Goal: Information Seeking & Learning: Learn about a topic

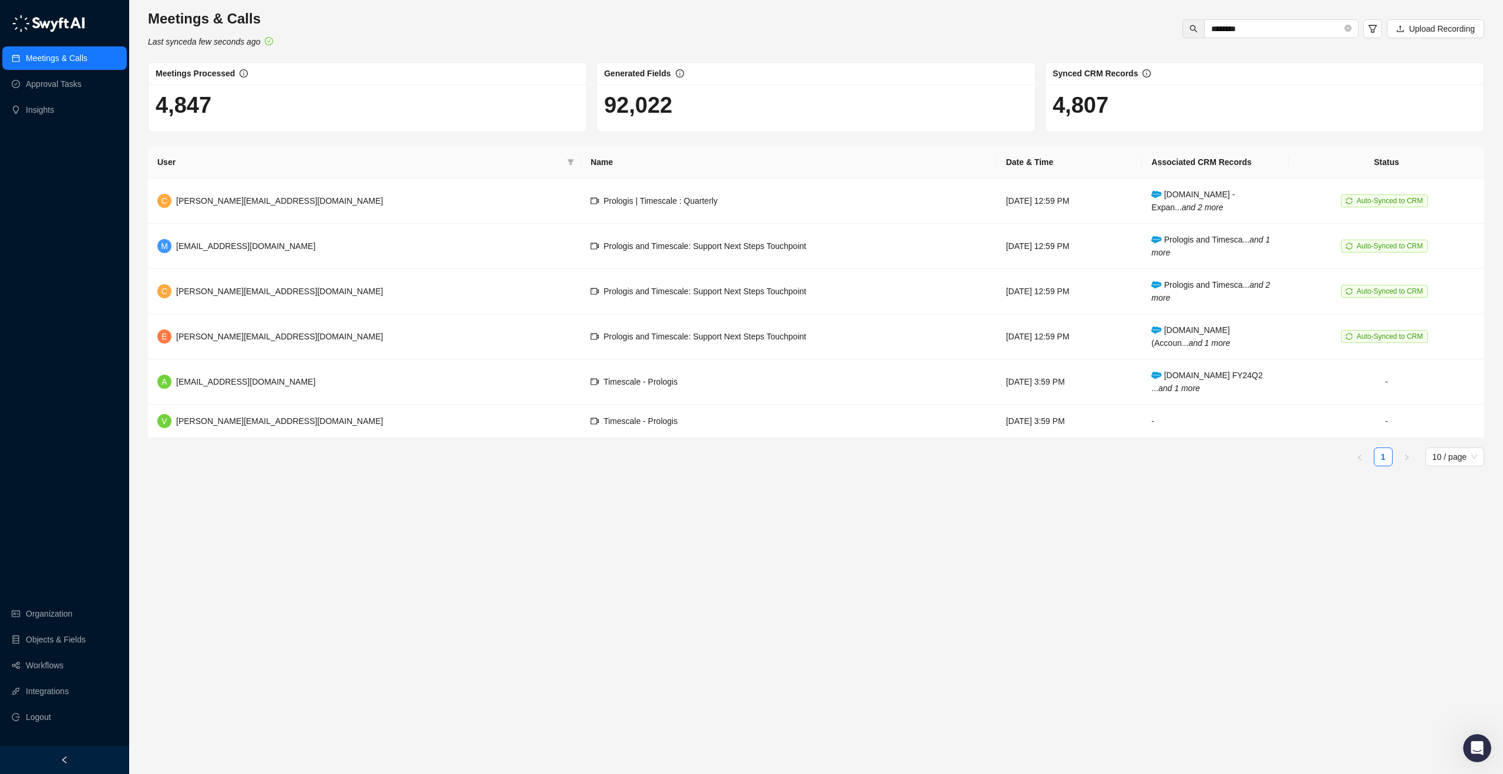
click at [50, 60] on link "Meetings & Calls" at bounding box center [57, 57] width 62 height 23
click at [52, 116] on link "Insights" at bounding box center [40, 109] width 28 height 23
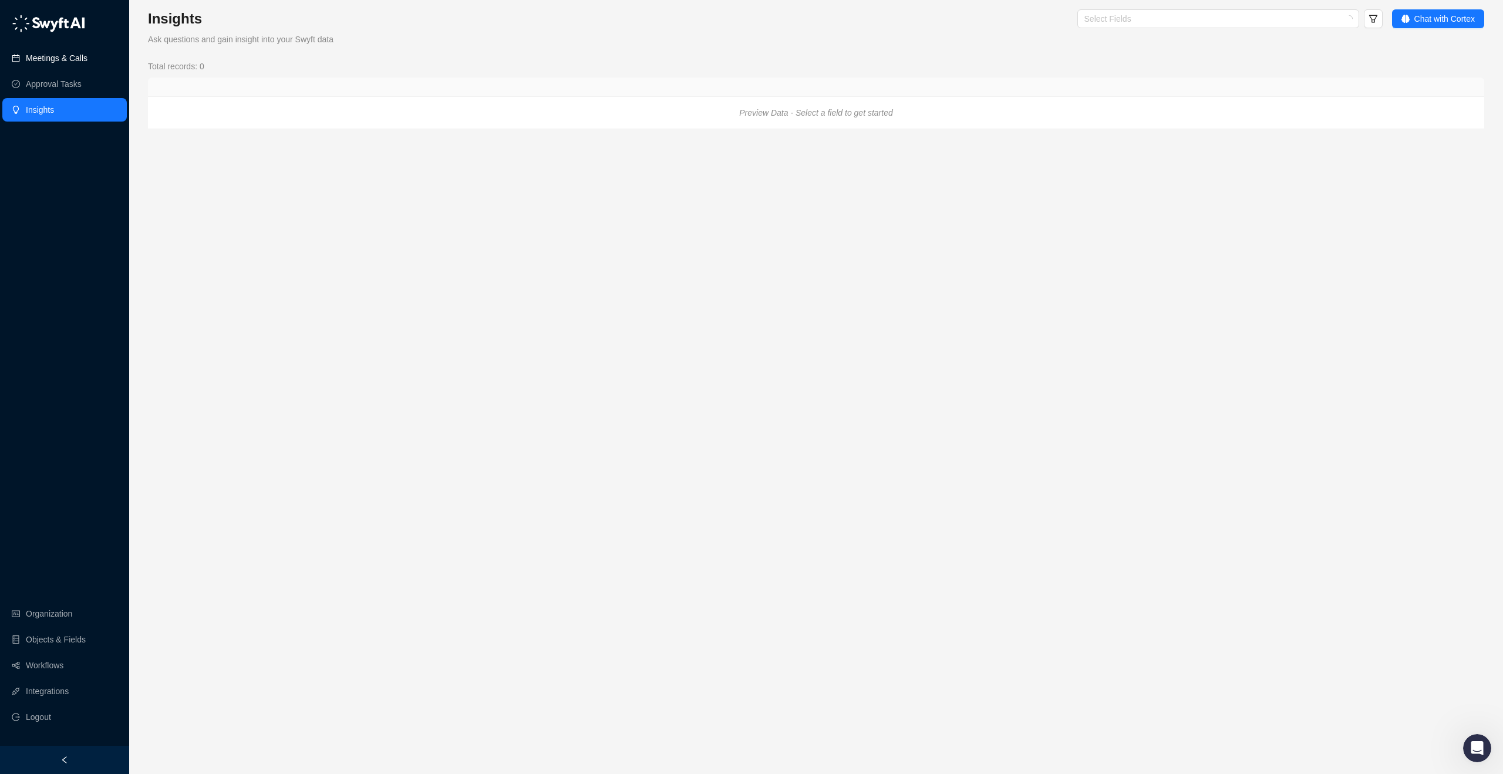
click at [66, 64] on link "Meetings & Calls" at bounding box center [57, 57] width 62 height 23
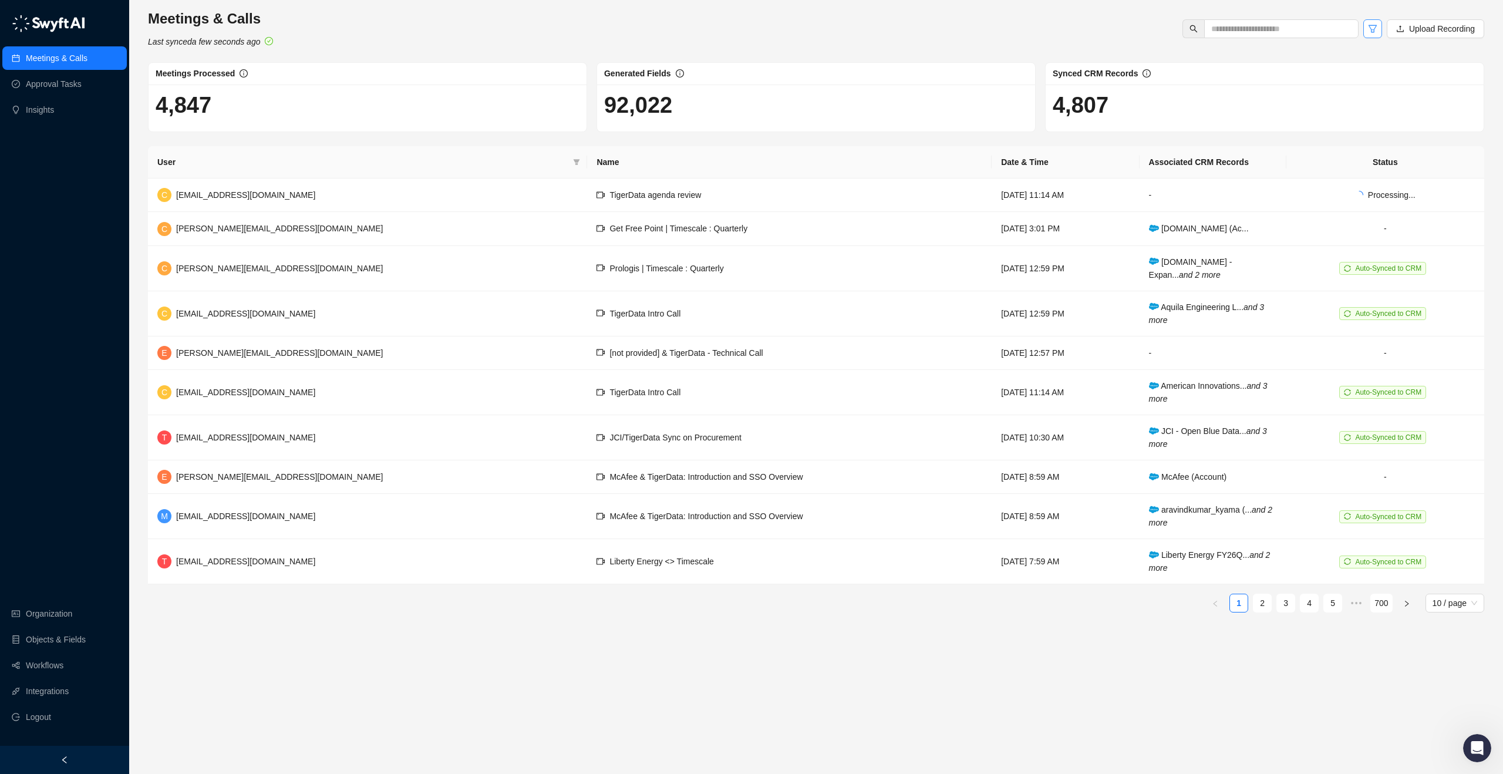
click at [1377, 28] on button "button" at bounding box center [1373, 28] width 19 height 19
click at [1188, 109] on div at bounding box center [1222, 106] width 273 height 9
click at [1182, 148] on div "Customer Success" at bounding box center [1228, 148] width 271 height 13
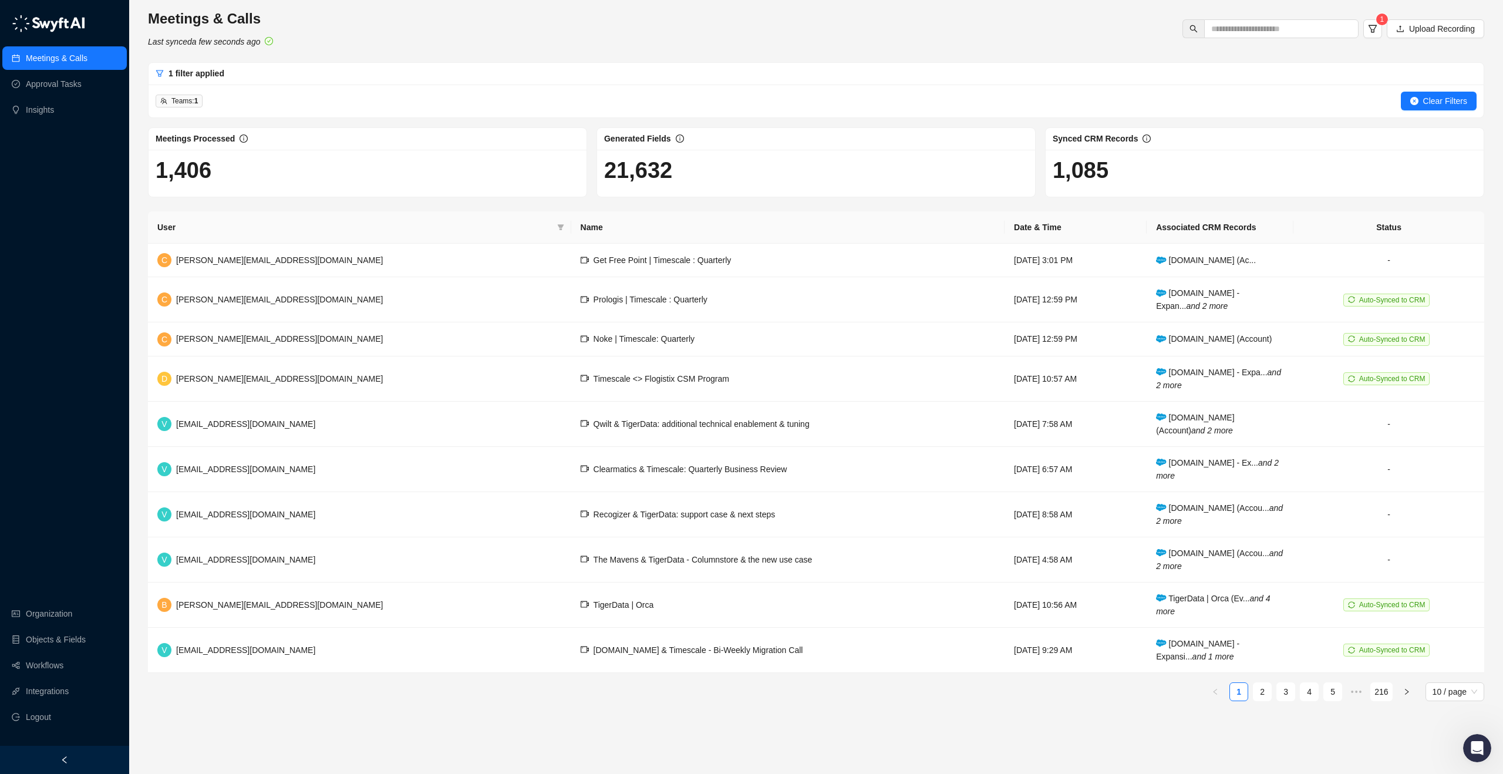
click at [514, 17] on div "Meetings & Calls Last synced a few seconds ago 1 Upload Recording" at bounding box center [816, 28] width 1344 height 39
click at [1365, 23] on button "button" at bounding box center [1373, 28] width 19 height 19
click at [1210, 113] on div "Customer Success" at bounding box center [1222, 106] width 273 height 16
click at [955, 58] on div "Meetings & Calls Last synced a few seconds ago 1 Upload Recording 1 filter appl…" at bounding box center [816, 359] width 1337 height 701
click at [594, 340] on td "Noke | Timescale: Quarterly" at bounding box center [787, 338] width 433 height 33
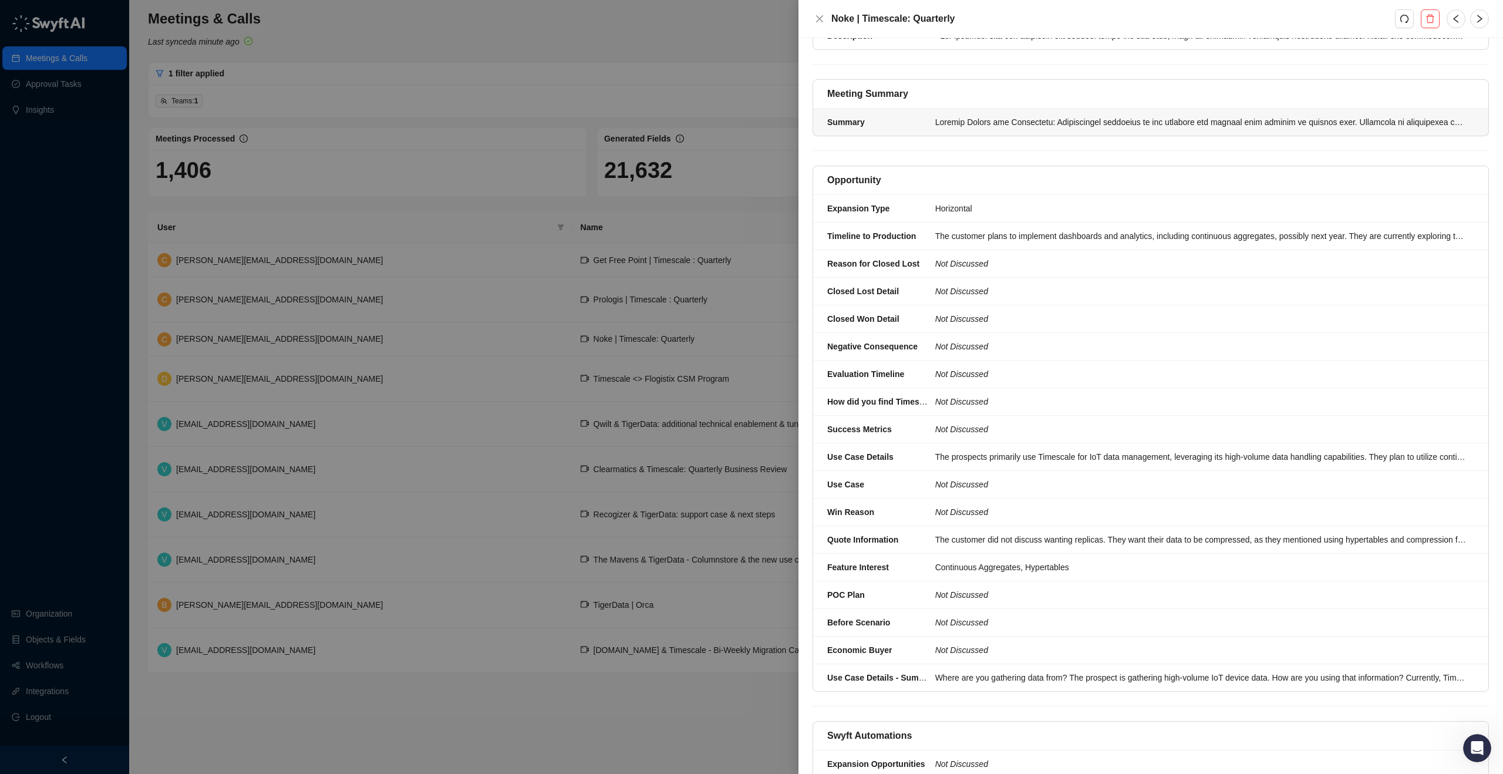
scroll to position [356, 0]
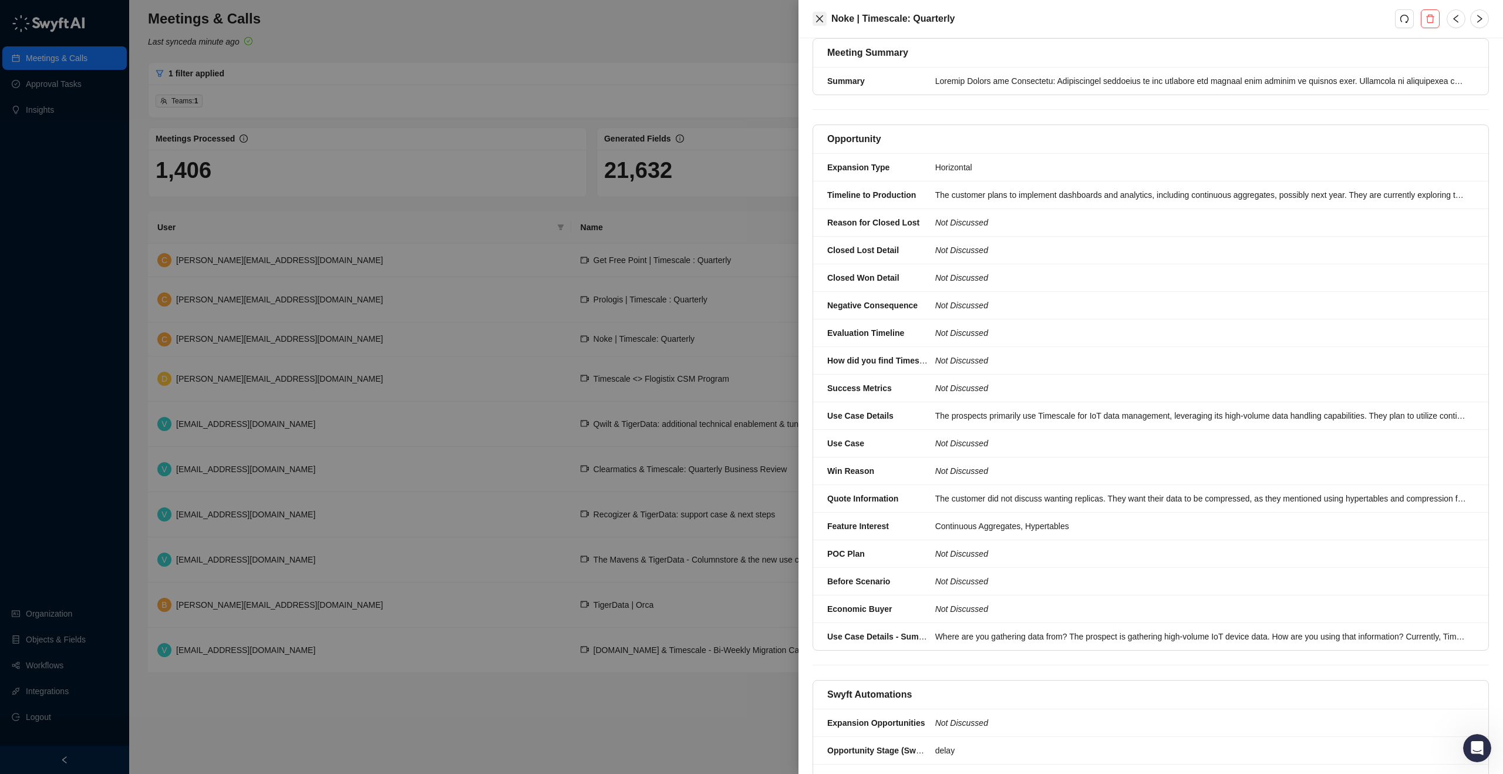
click at [815, 19] on icon "close" at bounding box center [819, 18] width 9 height 9
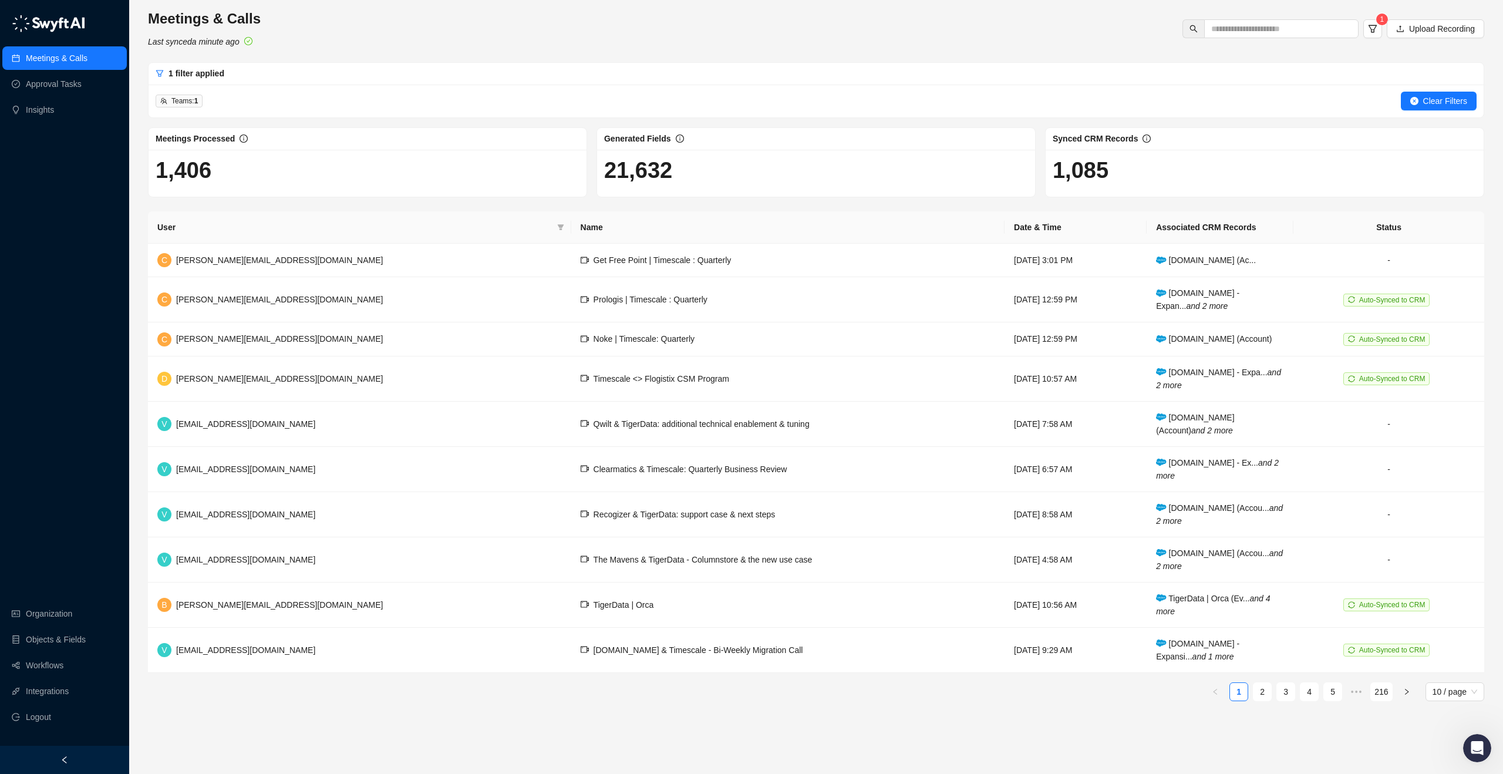
click at [39, 19] on img at bounding box center [48, 24] width 73 height 18
click at [45, 73] on link "Approval Tasks" at bounding box center [54, 83] width 56 height 23
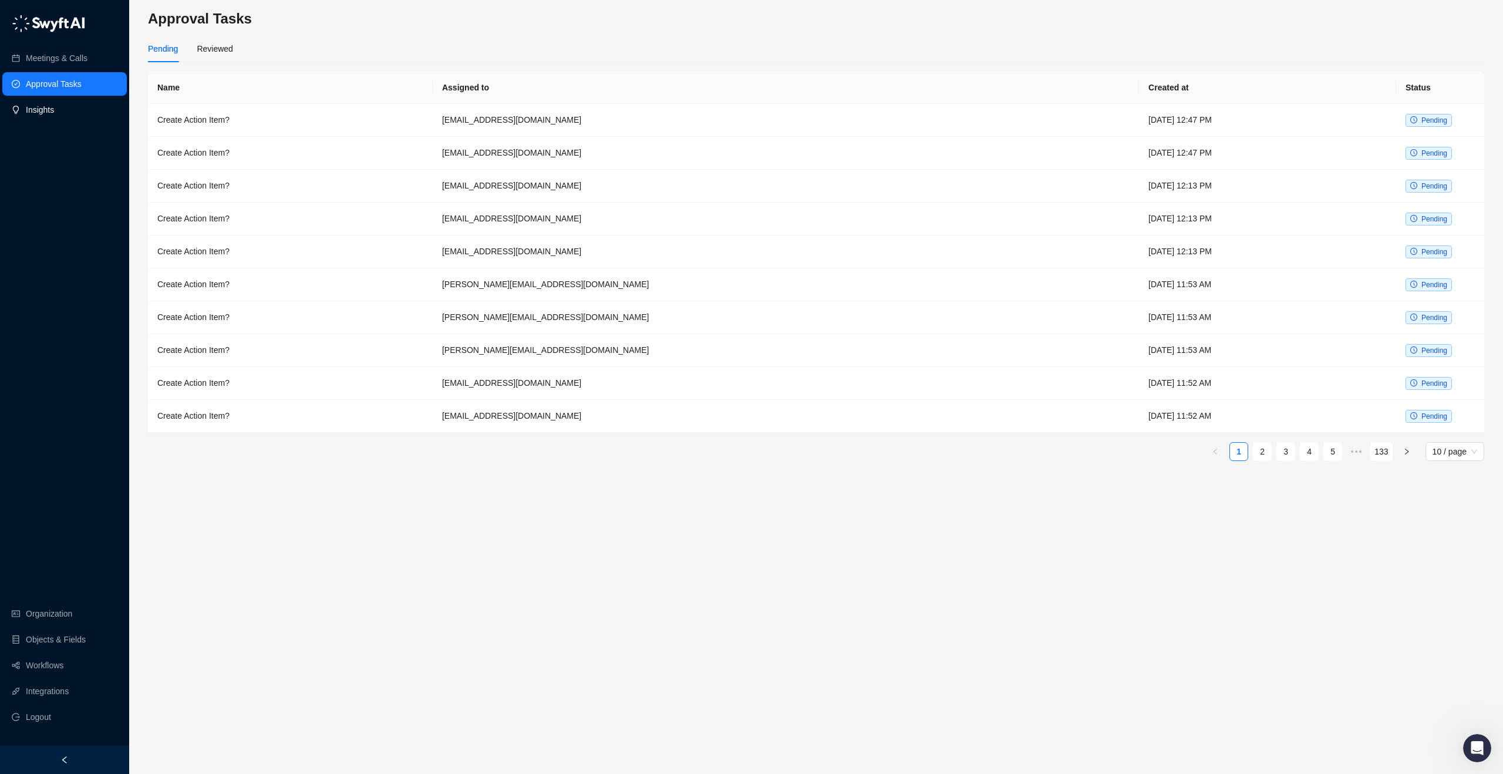
click at [51, 110] on link "Insights" at bounding box center [40, 109] width 28 height 23
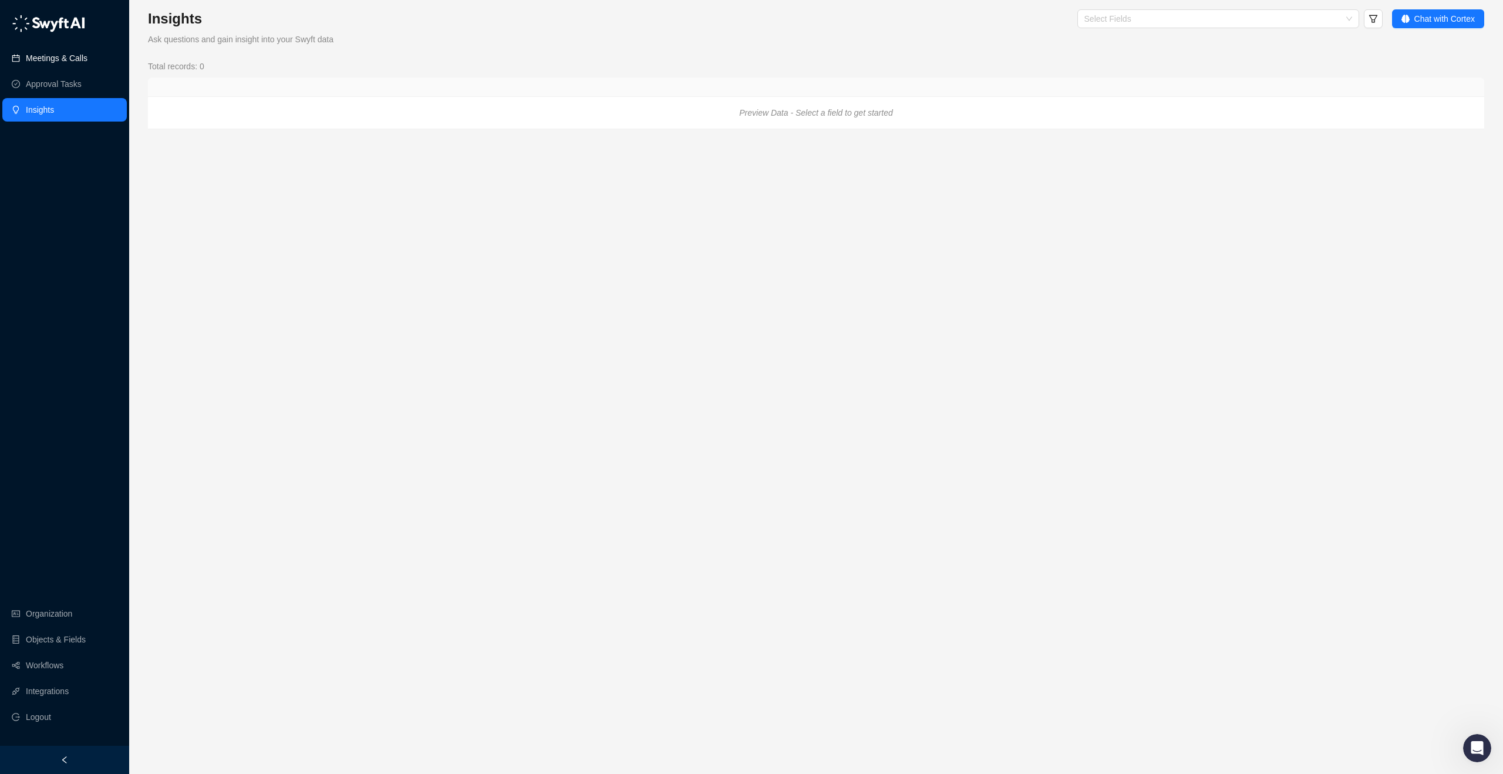
click at [88, 53] on link "Meetings & Calls" at bounding box center [57, 57] width 62 height 23
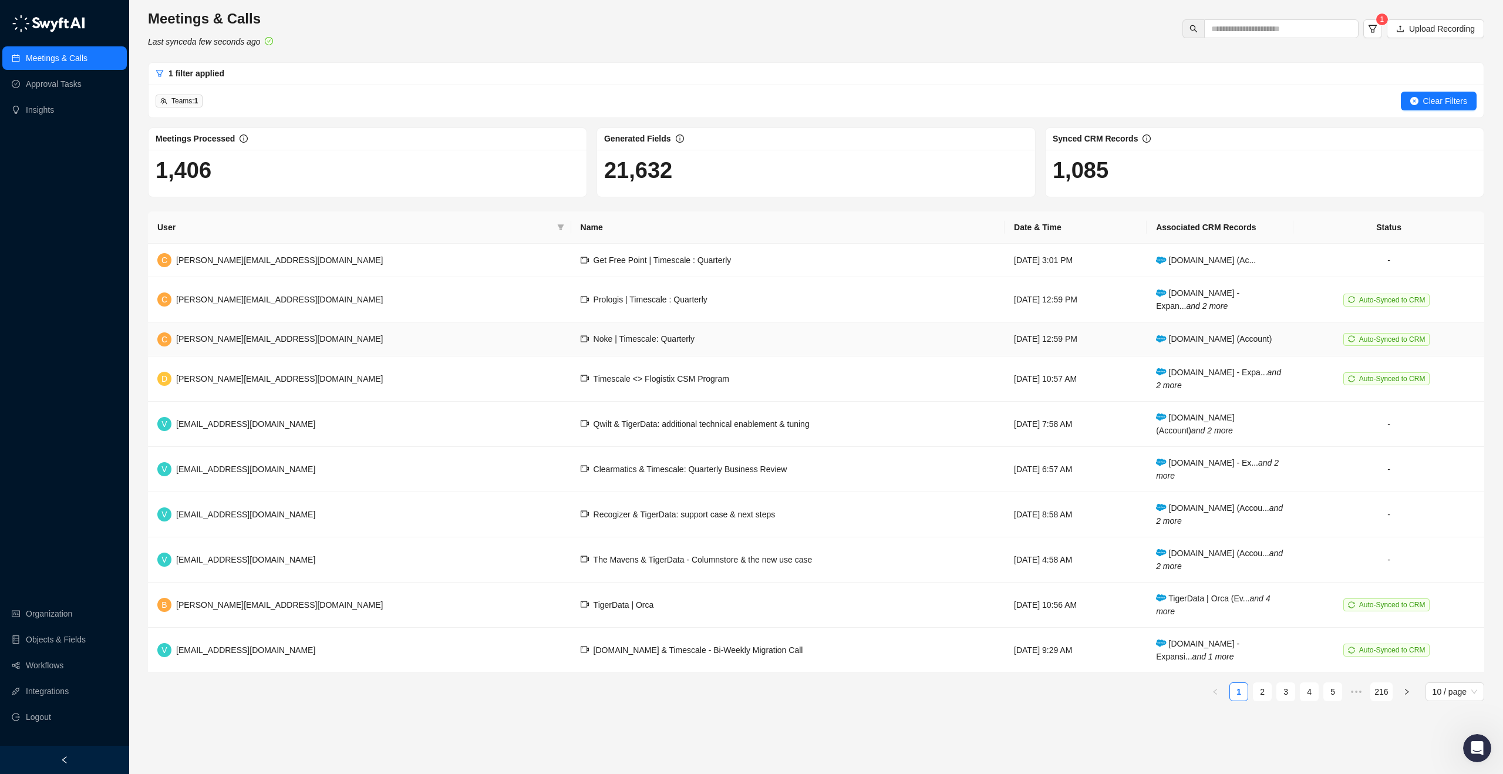
click at [601, 342] on td "Noke | Timescale: Quarterly" at bounding box center [787, 338] width 433 height 33
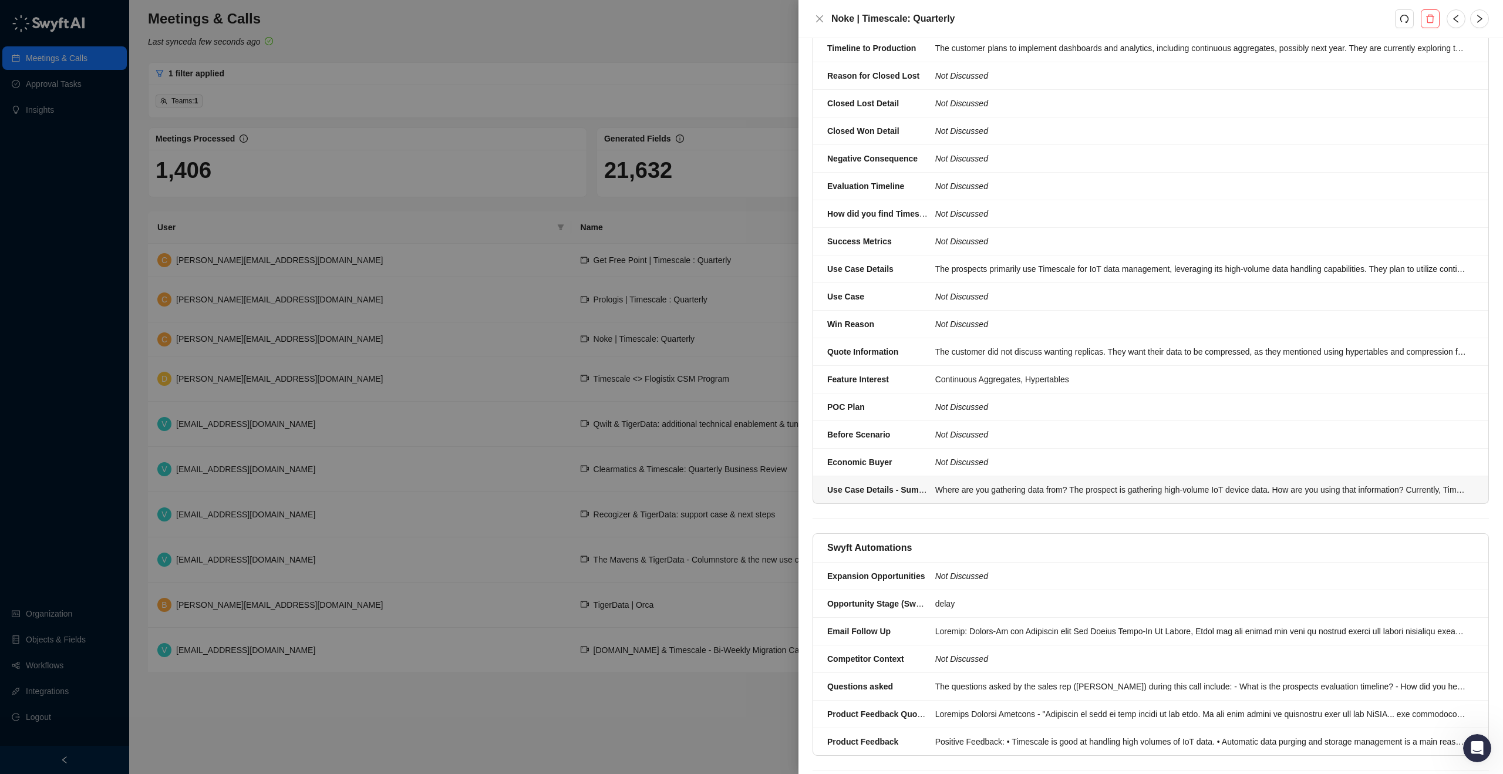
scroll to position [517, 0]
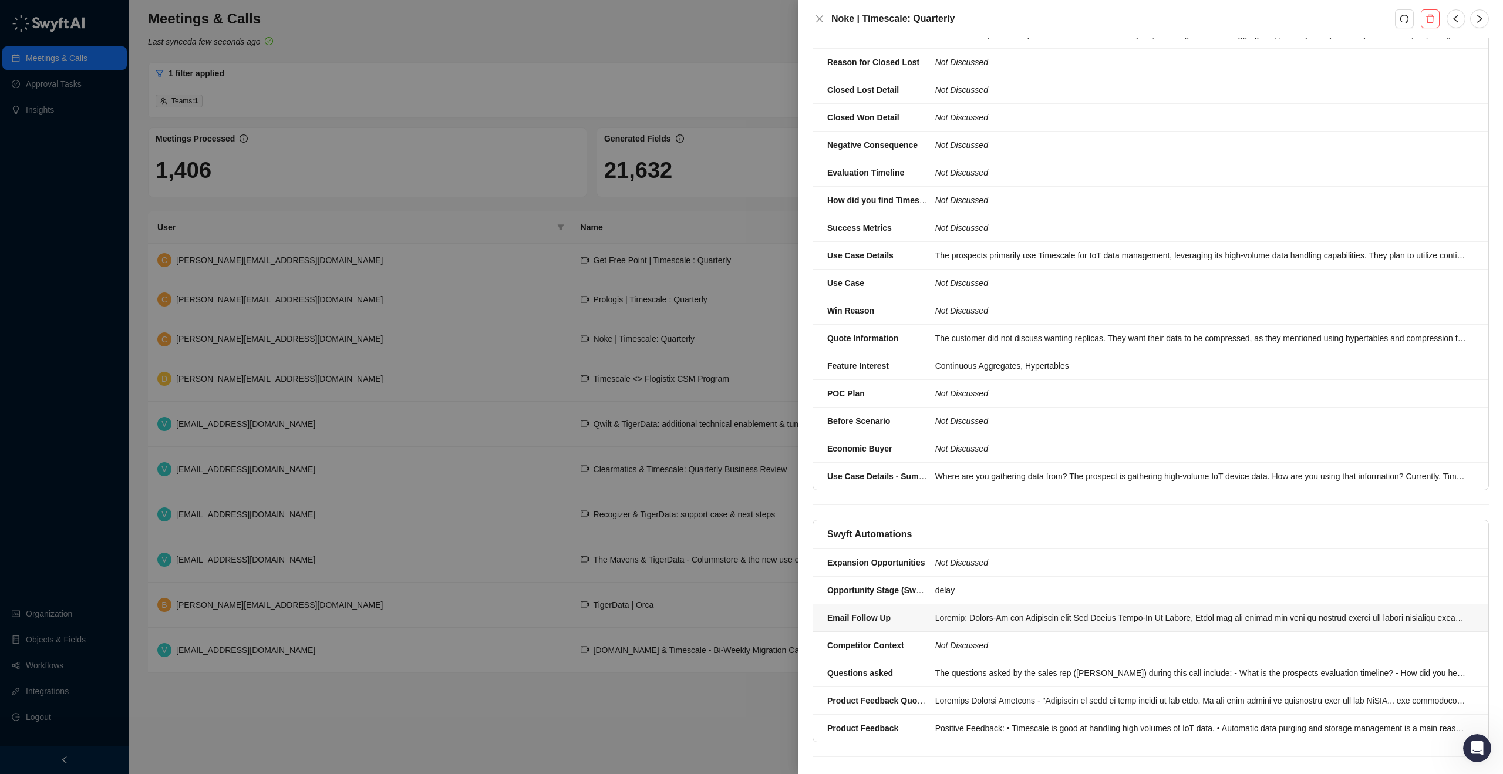
click at [1045, 611] on div at bounding box center [1202, 617] width 532 height 13
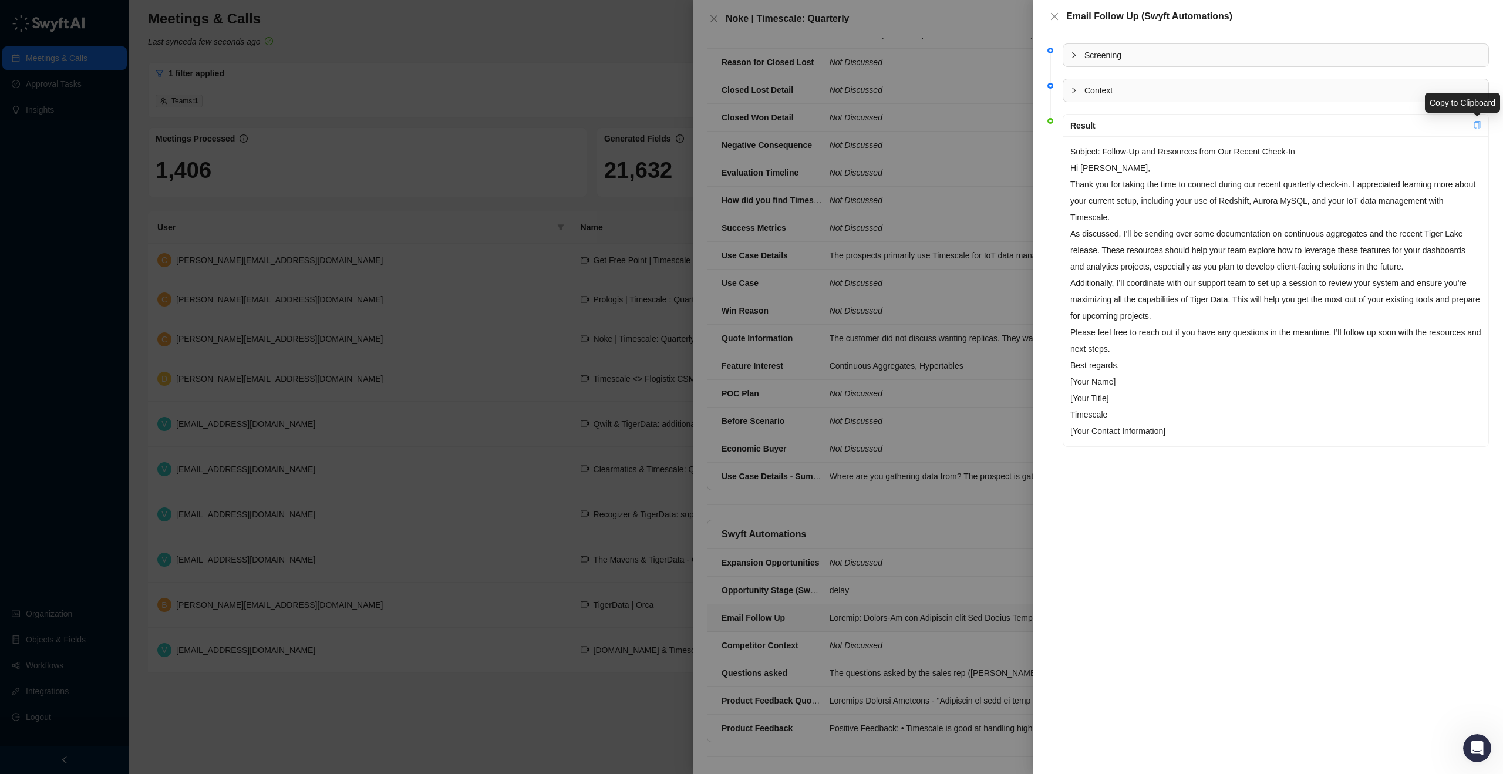
click at [1475, 126] on icon "copy" at bounding box center [1478, 125] width 8 height 8
click at [720, 16] on div at bounding box center [751, 387] width 1503 height 774
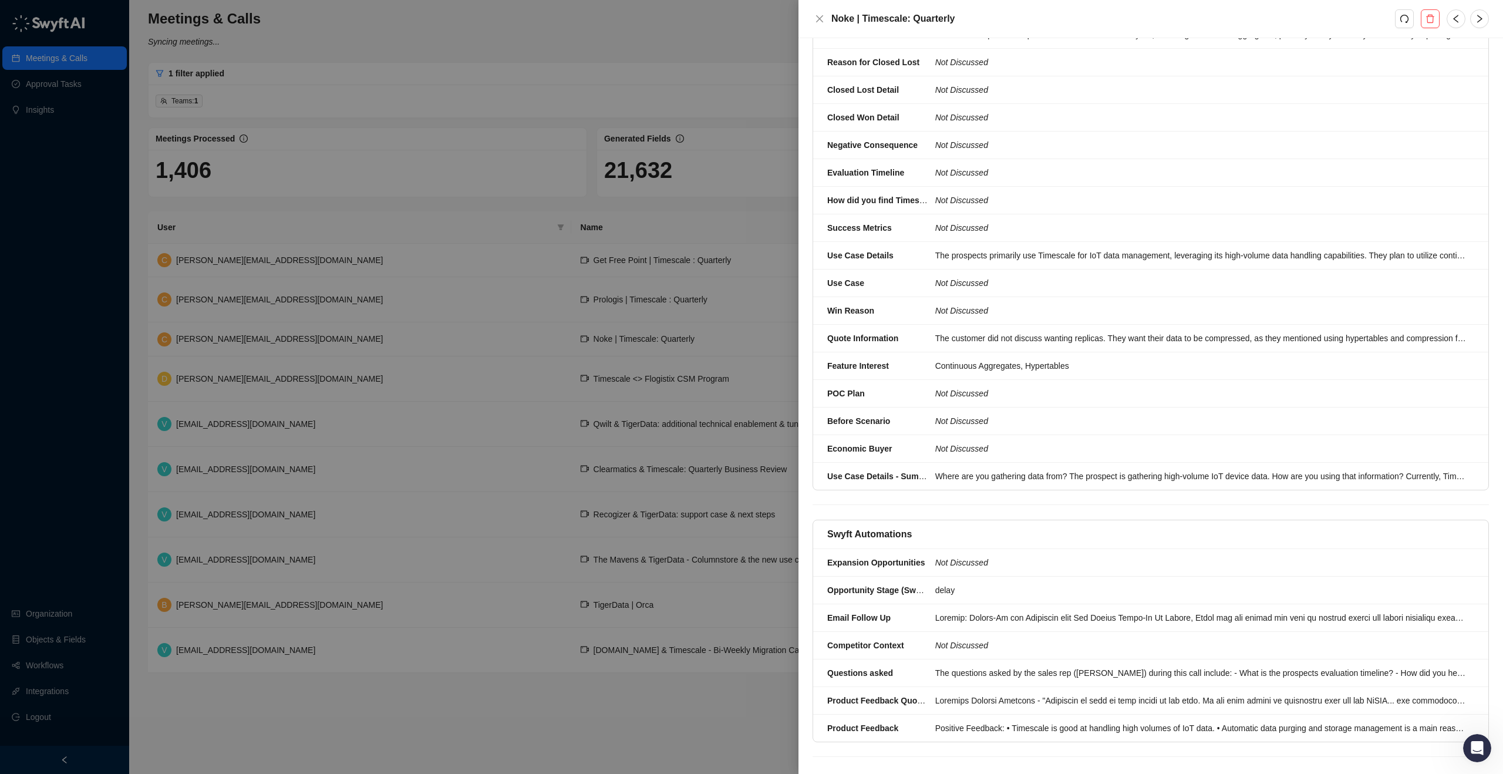
click at [637, 48] on div at bounding box center [751, 387] width 1503 height 774
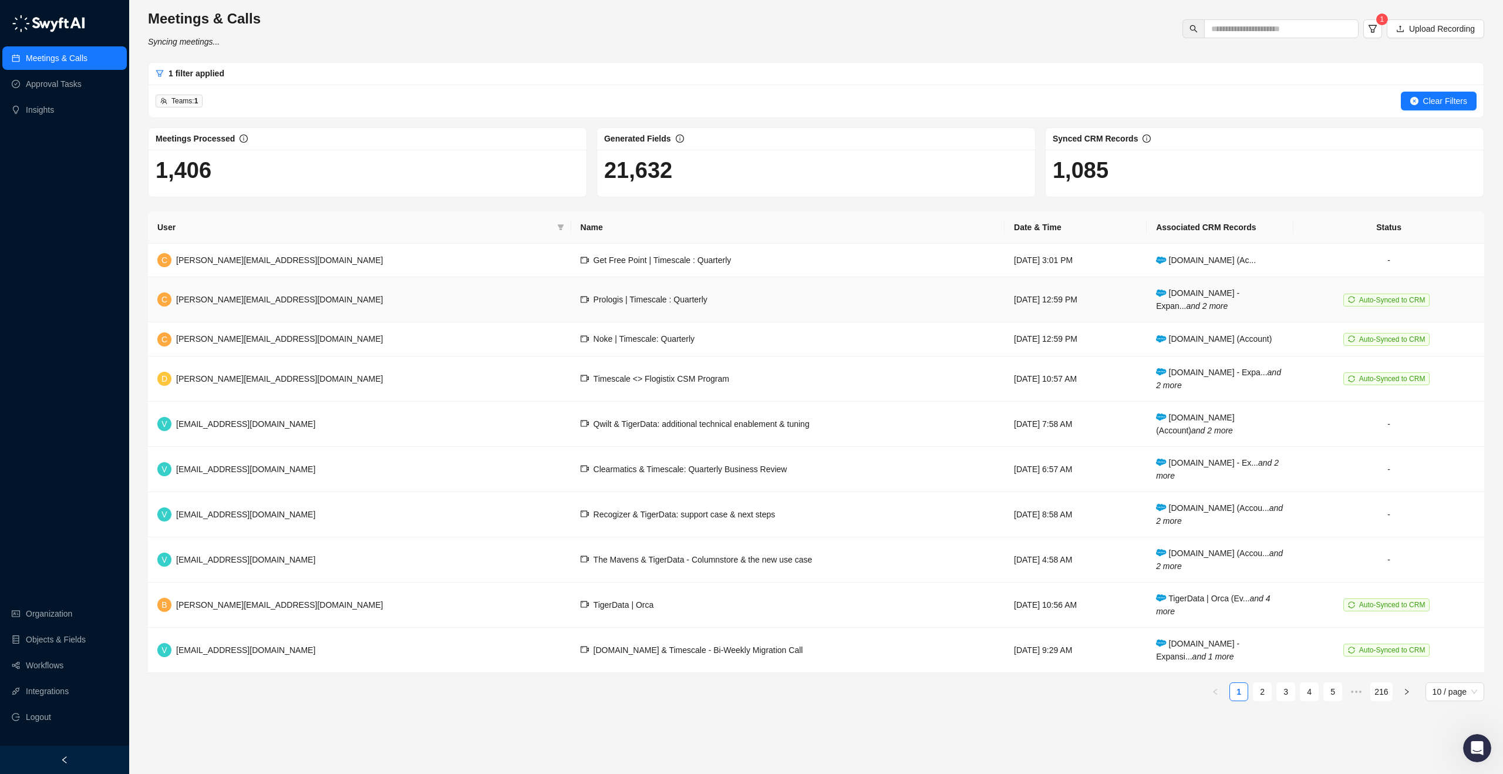
click at [571, 300] on td "Prologis | Timescale : Quarterly" at bounding box center [787, 299] width 433 height 45
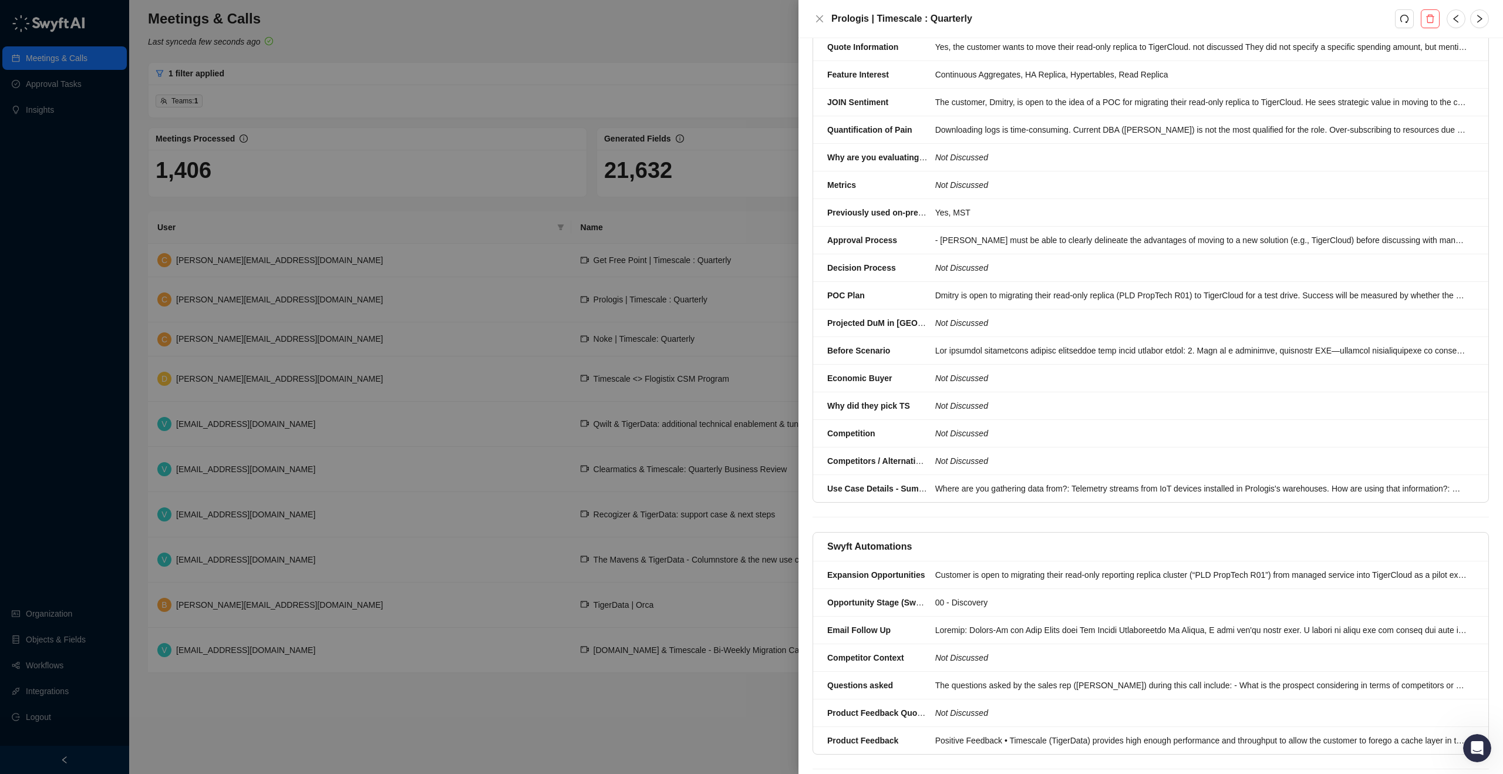
scroll to position [962, 0]
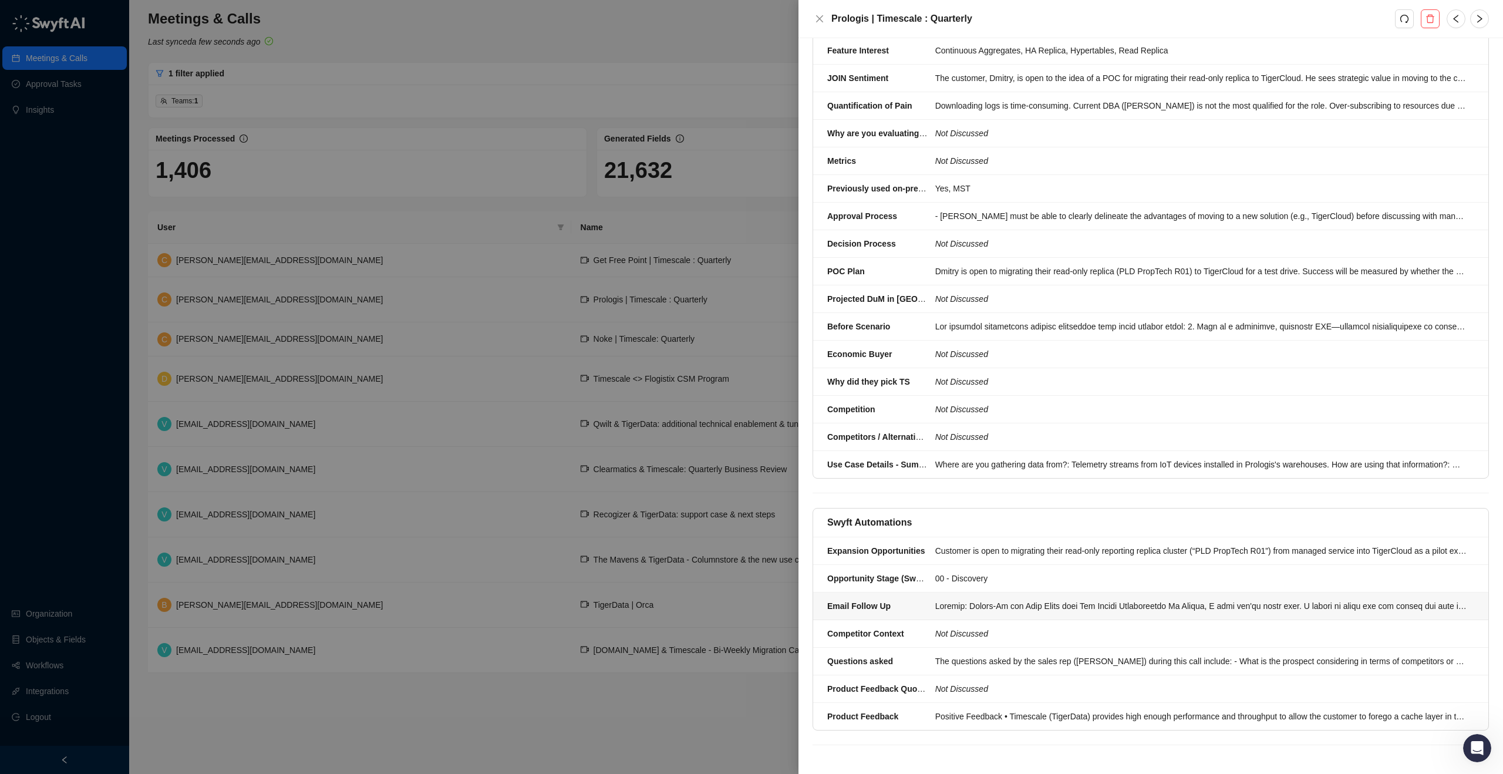
click at [944, 597] on li "Email Follow Up" at bounding box center [1150, 607] width 675 height 28
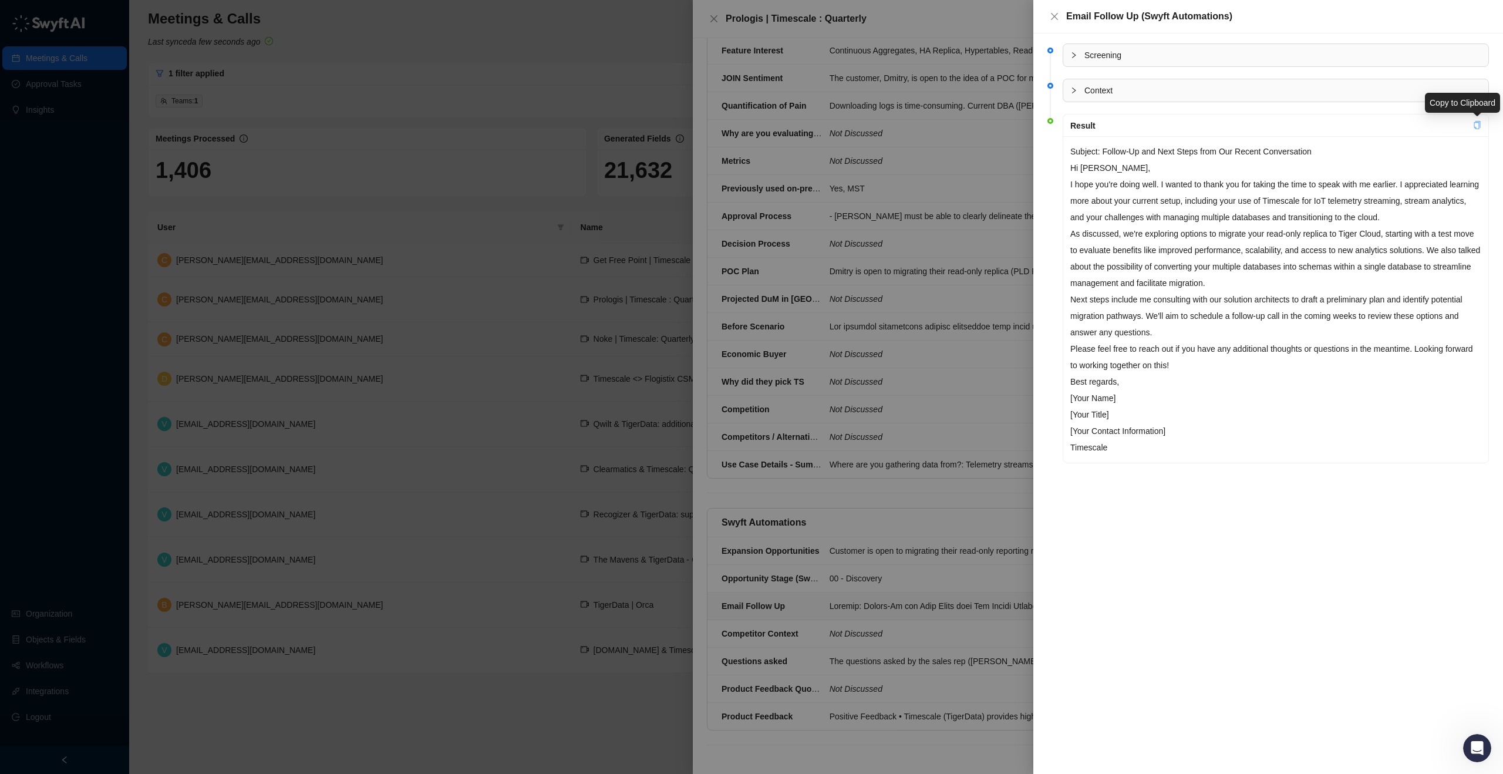
click at [1476, 130] on link at bounding box center [1478, 125] width 8 height 9
click at [1050, 17] on icon "close" at bounding box center [1054, 16] width 9 height 9
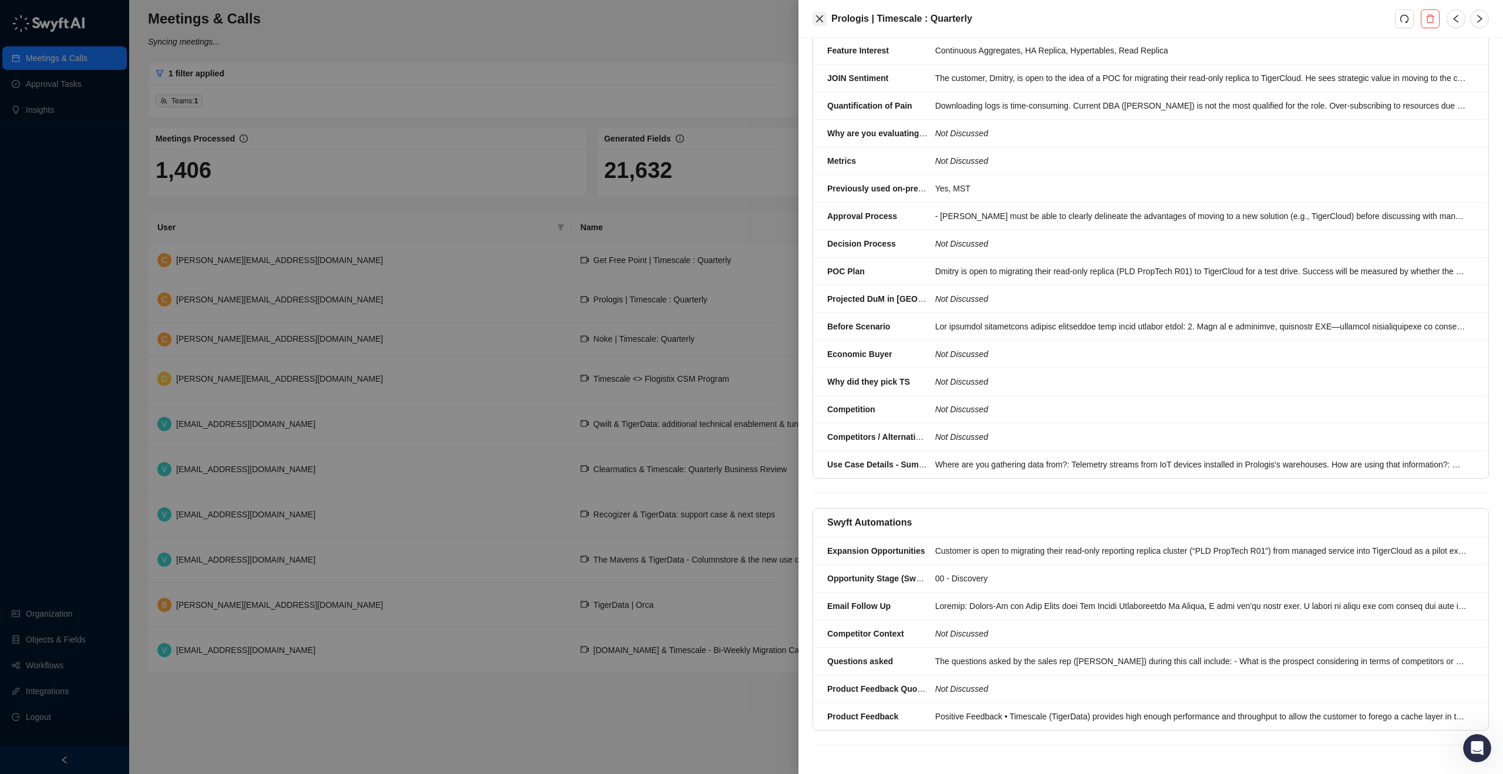
click at [814, 16] on button "Close" at bounding box center [820, 19] width 14 height 14
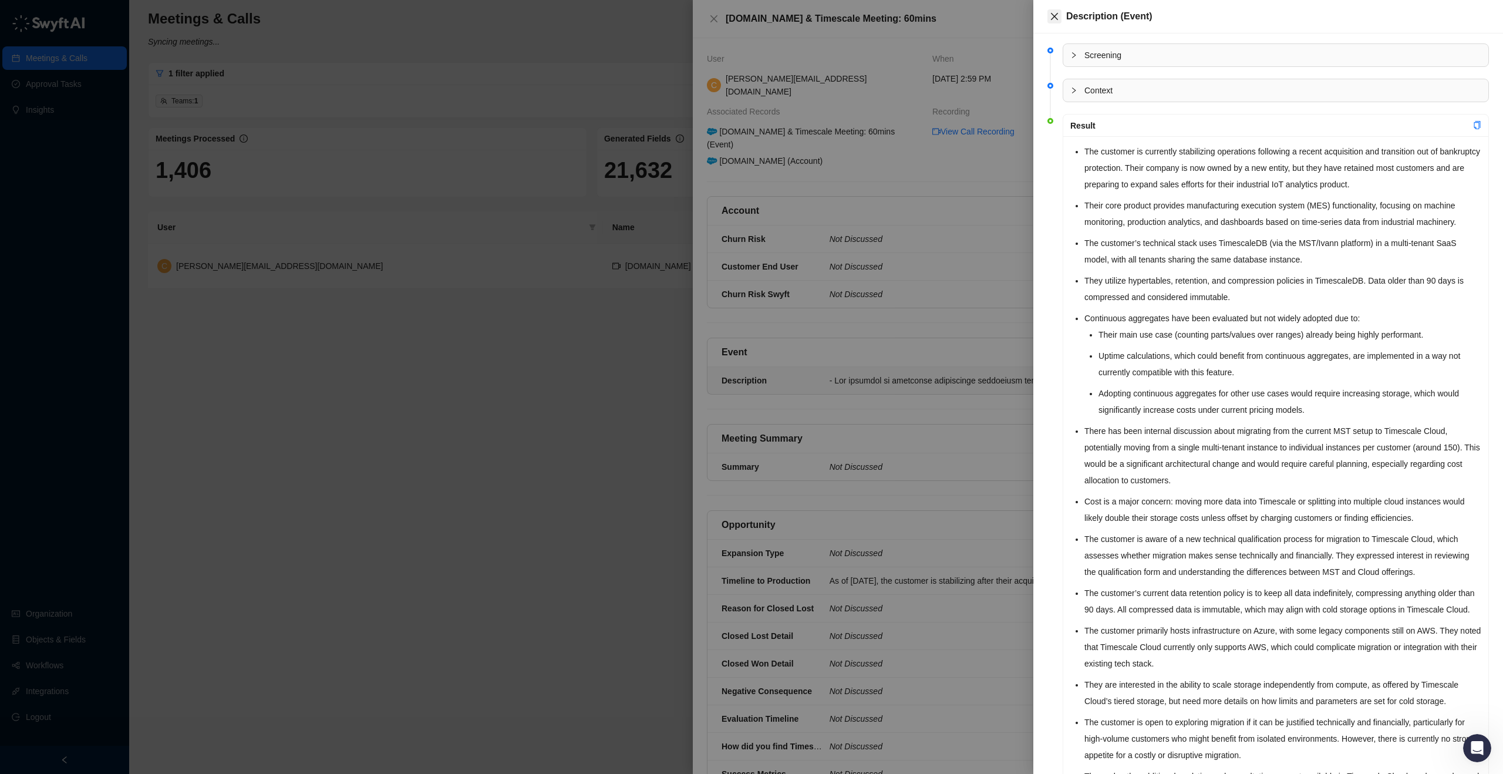
click at [1057, 16] on icon "close" at bounding box center [1054, 16] width 9 height 9
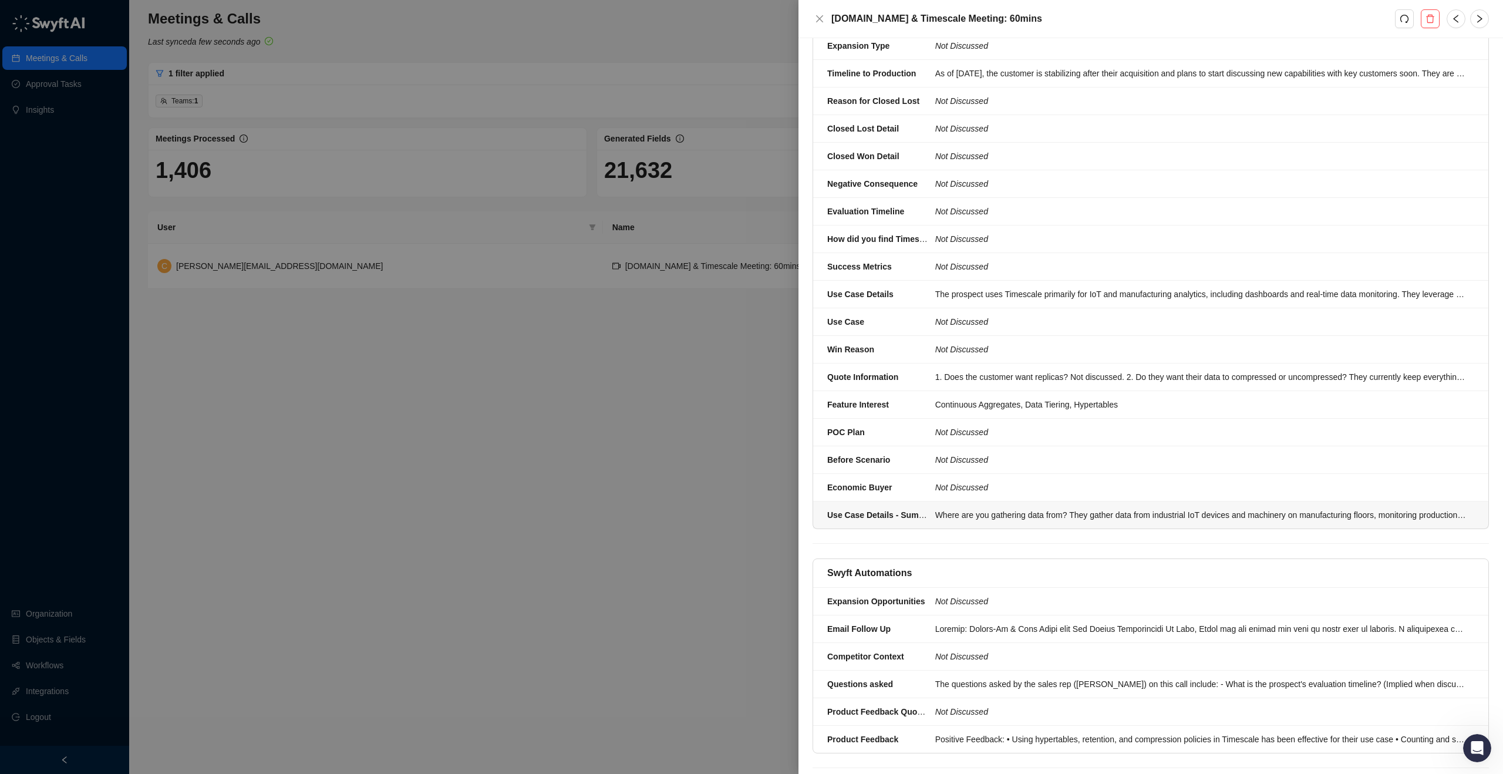
scroll to position [519, 0]
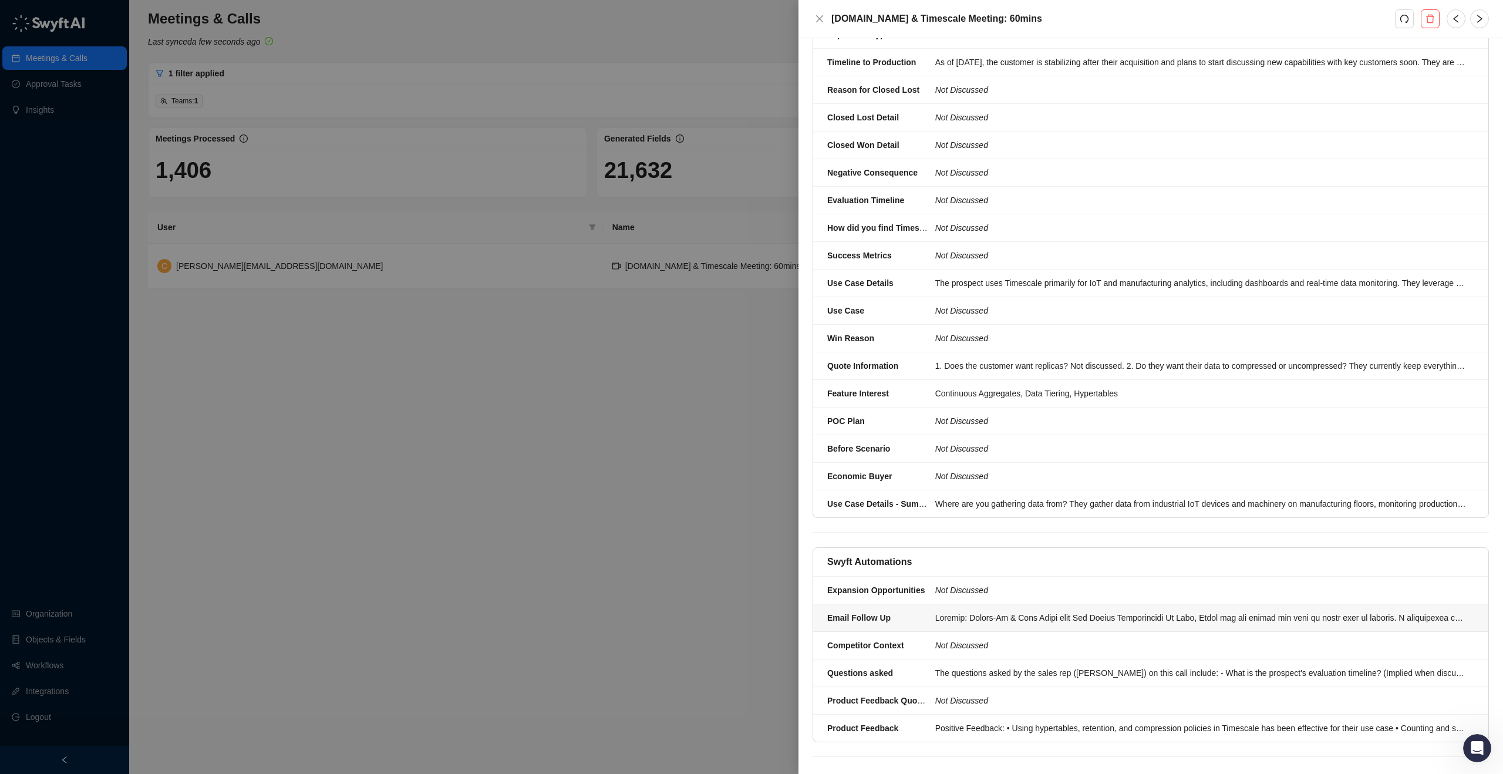
click at [944, 611] on div at bounding box center [1202, 617] width 532 height 13
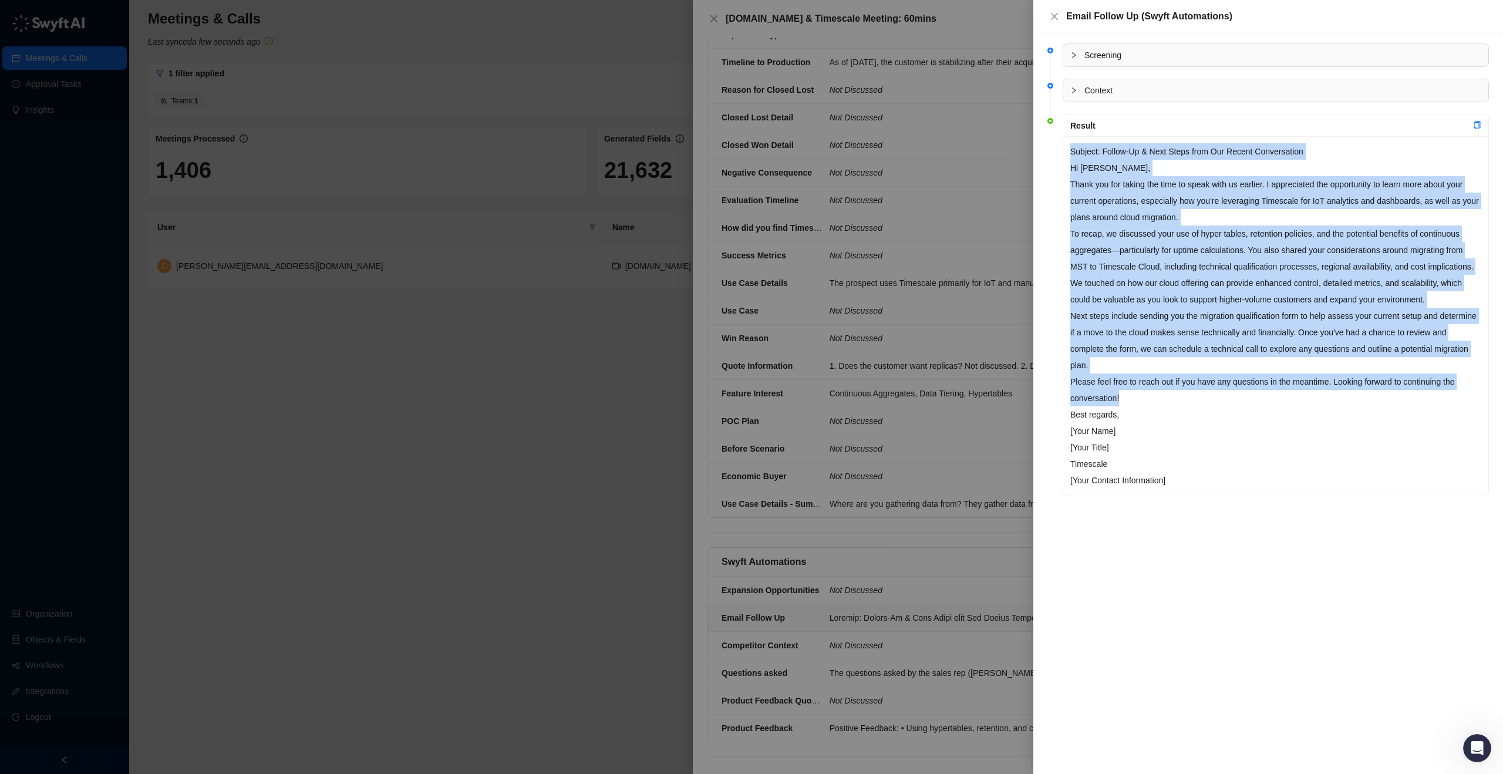
drag, startPoint x: 1126, startPoint y: 397, endPoint x: 1065, endPoint y: 156, distance: 248.4
click at [1065, 156] on div "Subject: Follow-Up & Next Steps from Our Recent Conversation Hi [PERSON_NAME], …" at bounding box center [1276, 315] width 425 height 359
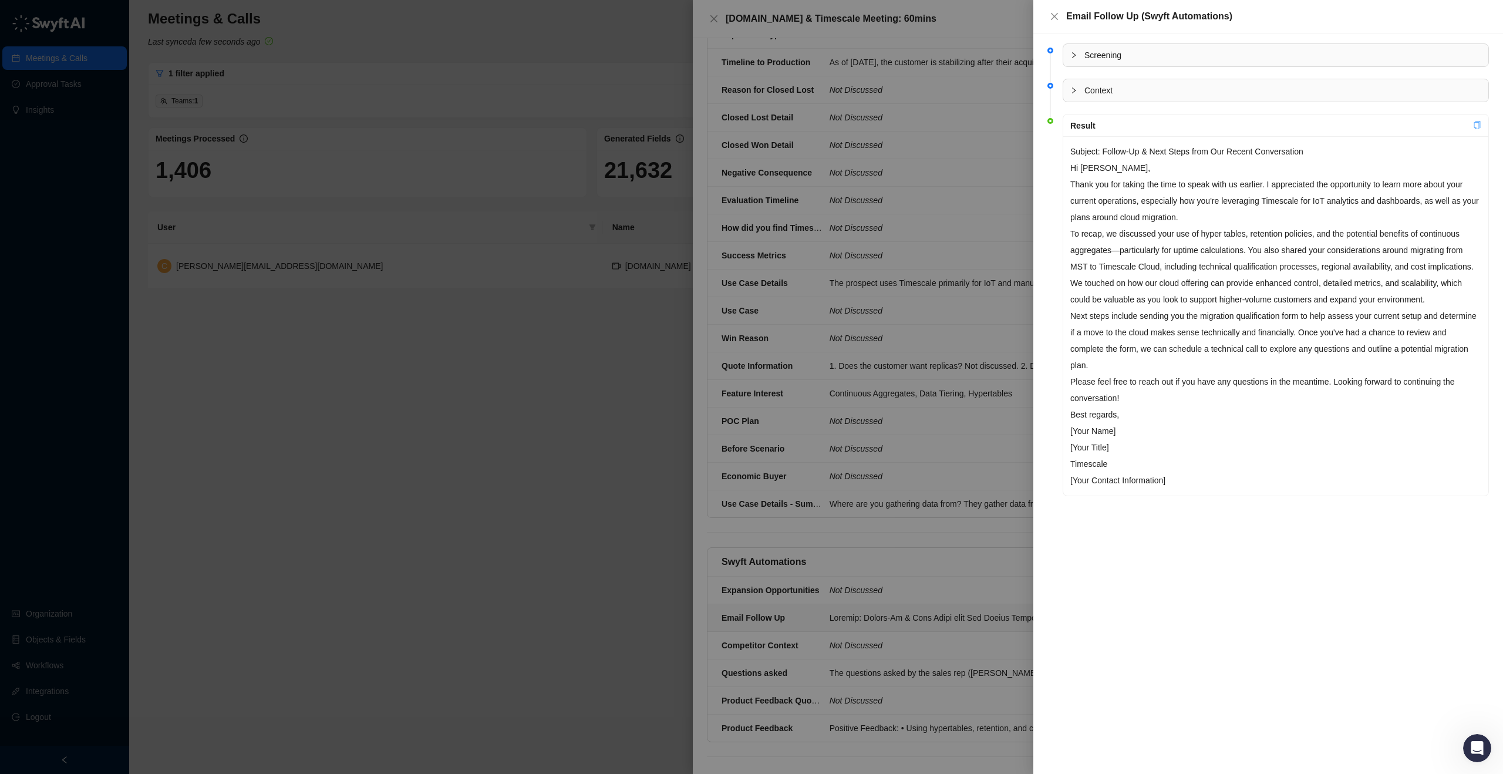
click at [1476, 124] on icon "copy" at bounding box center [1478, 125] width 8 height 8
